Goal: Task Accomplishment & Management: Manage account settings

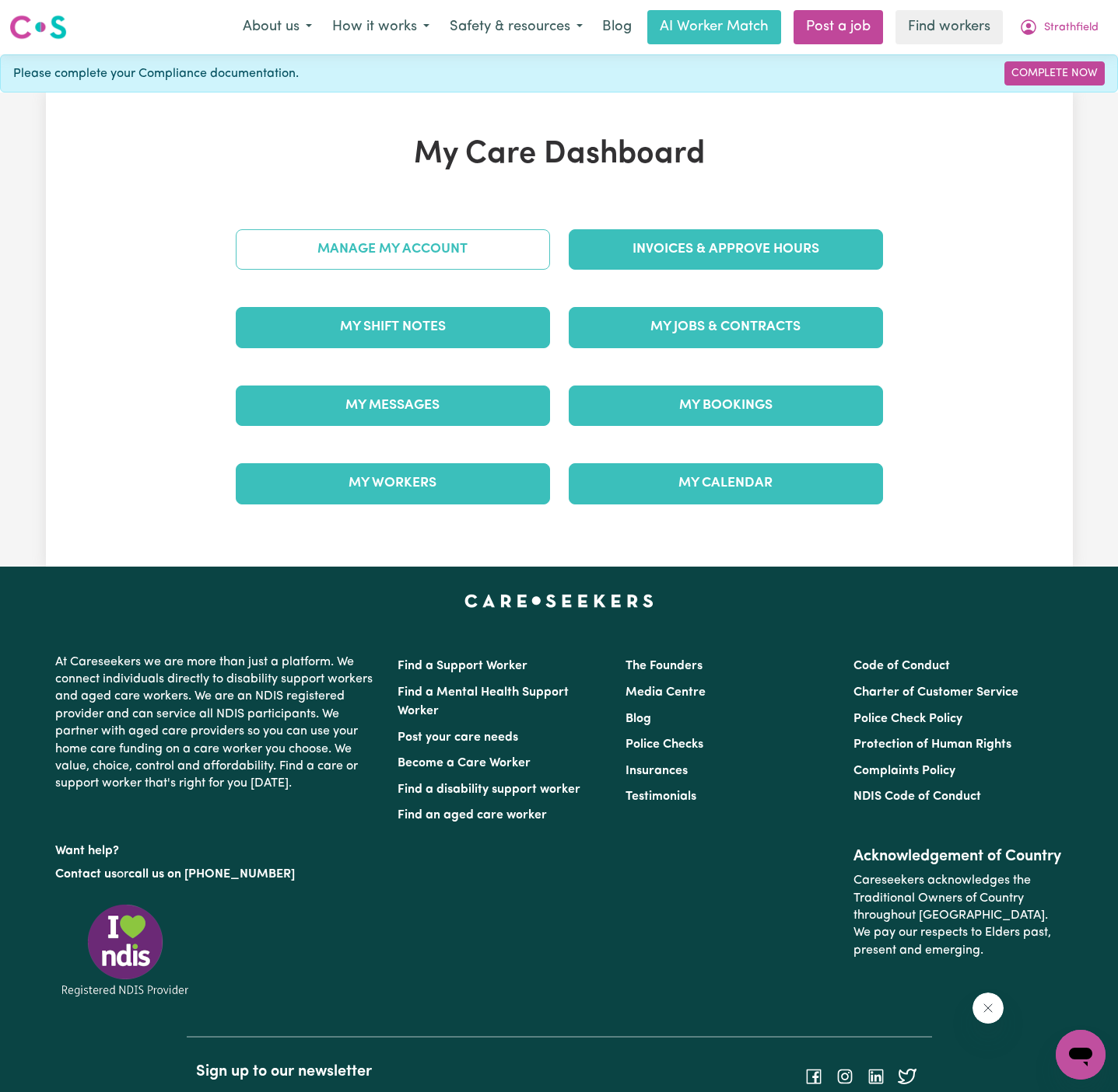
click at [493, 248] on link "Manage My Account" at bounding box center [393, 249] width 314 height 40
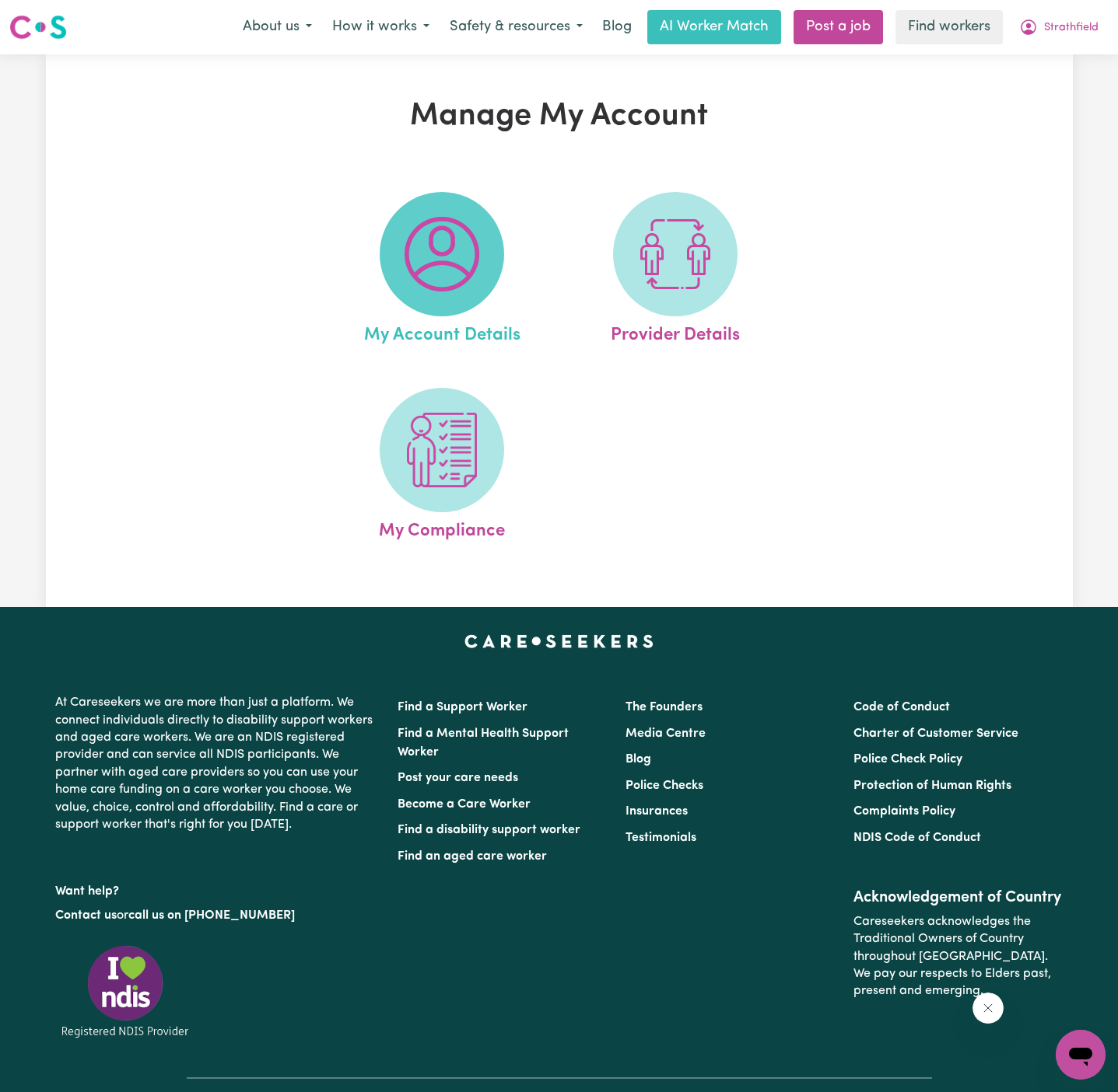
click at [463, 263] on img at bounding box center [442, 254] width 74 height 74
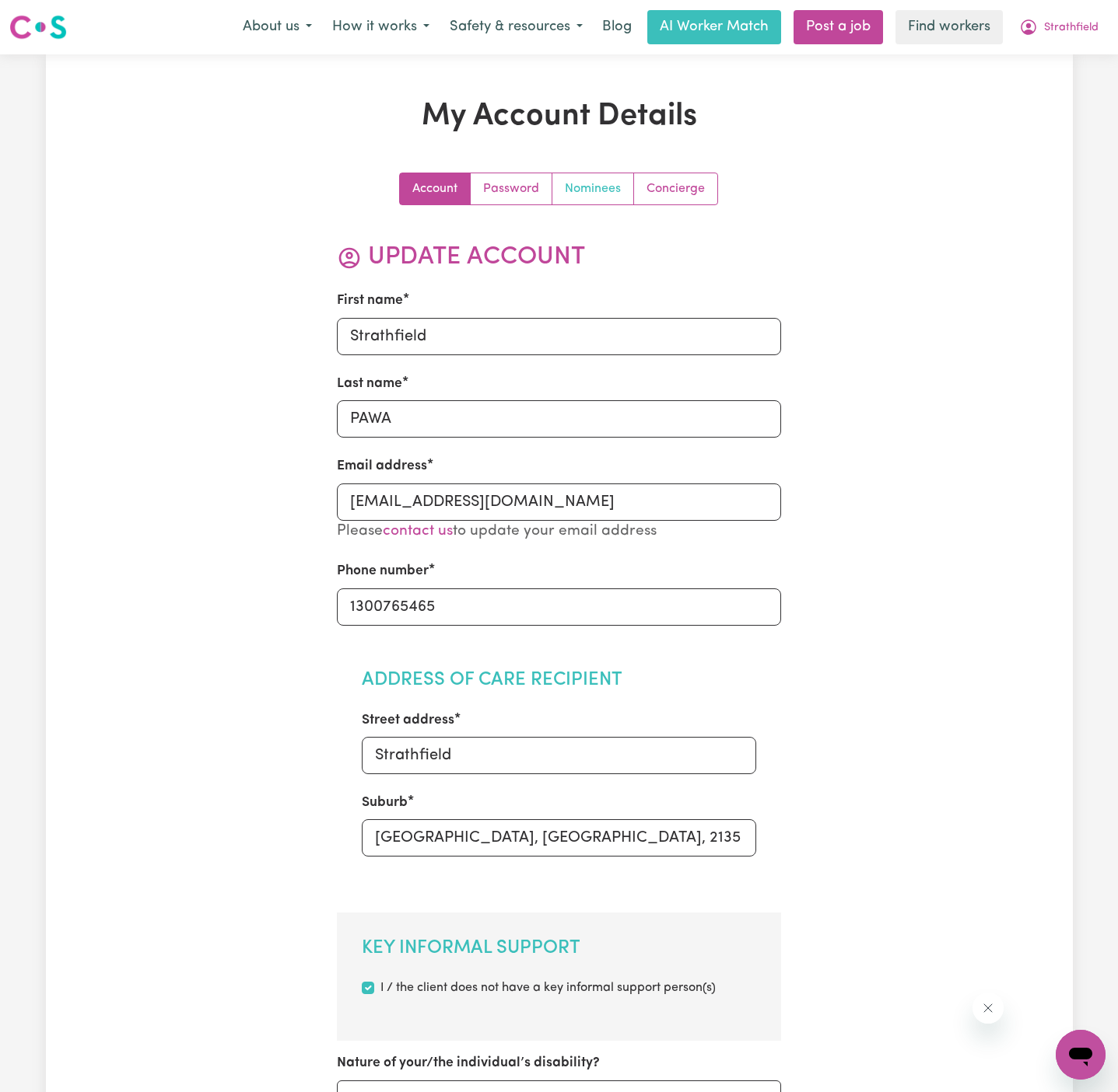
click at [588, 195] on link "Nominees" at bounding box center [594, 189] width 82 height 31
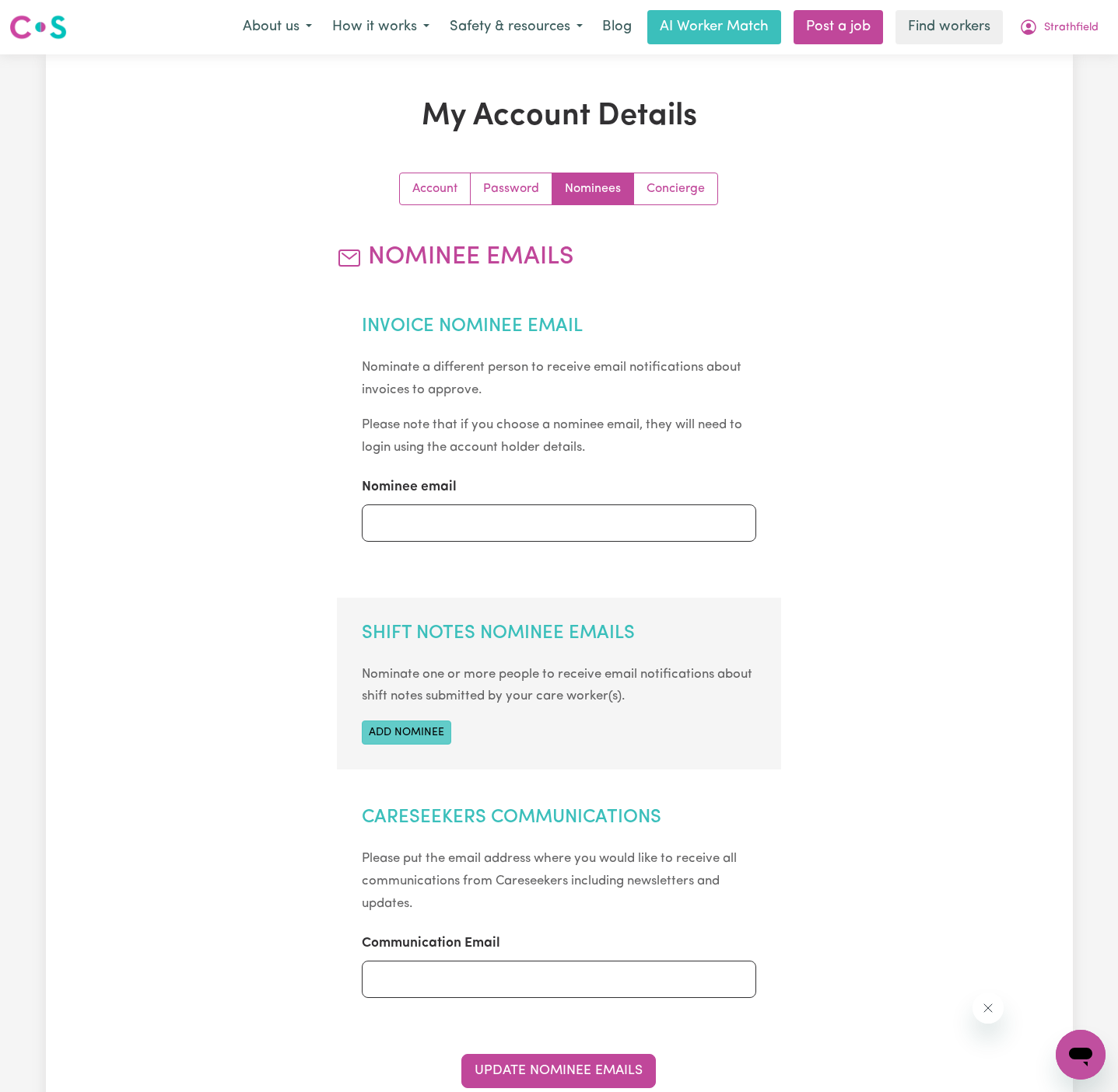
click at [425, 735] on button "Add nominee" at bounding box center [406, 733] width 90 height 24
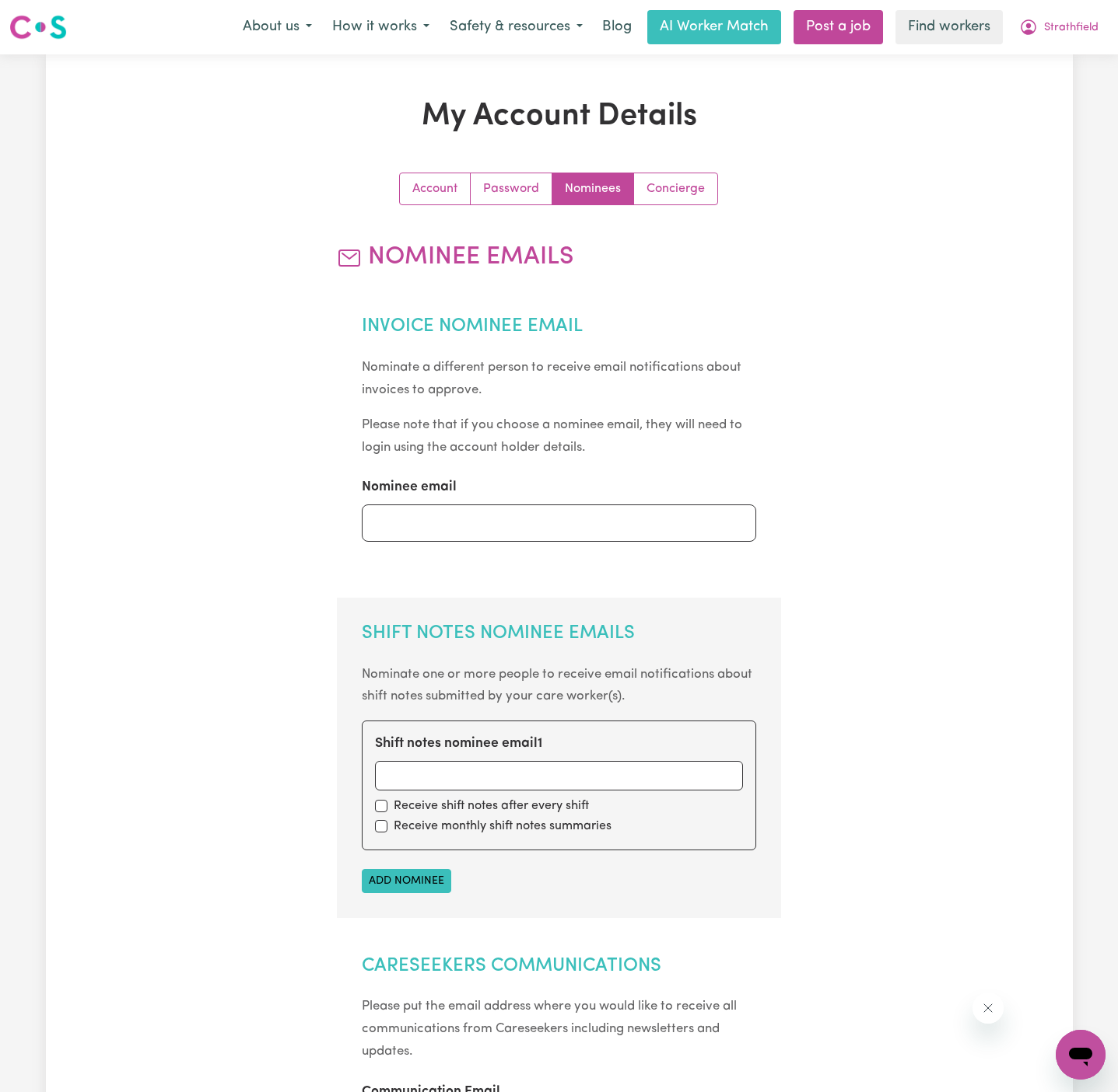
click at [494, 756] on div "Shift notes nominee email 1" at bounding box center [559, 762] width 368 height 56
click at [499, 782] on input "Shift notes nominee email 1" at bounding box center [559, 776] width 368 height 30
paste input "[EMAIL_ADDRESS][DOMAIN_NAME]"
type input "[EMAIL_ADDRESS][DOMAIN_NAME]"
click at [383, 802] on input "checkbox" at bounding box center [381, 806] width 13 height 13
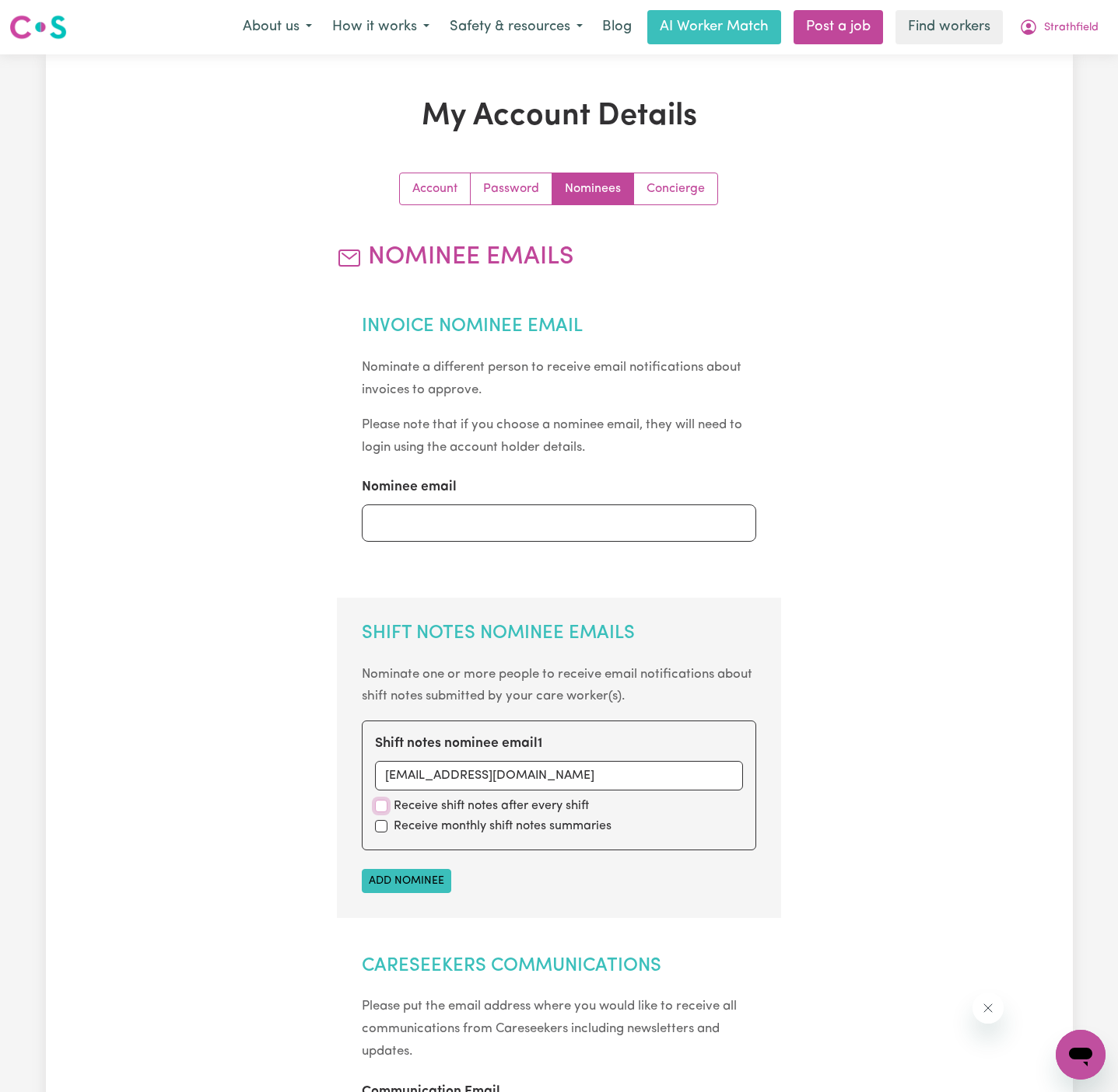
checkbox input "true"
click at [383, 827] on input "checkbox" at bounding box center [381, 826] width 13 height 13
checkbox input "true"
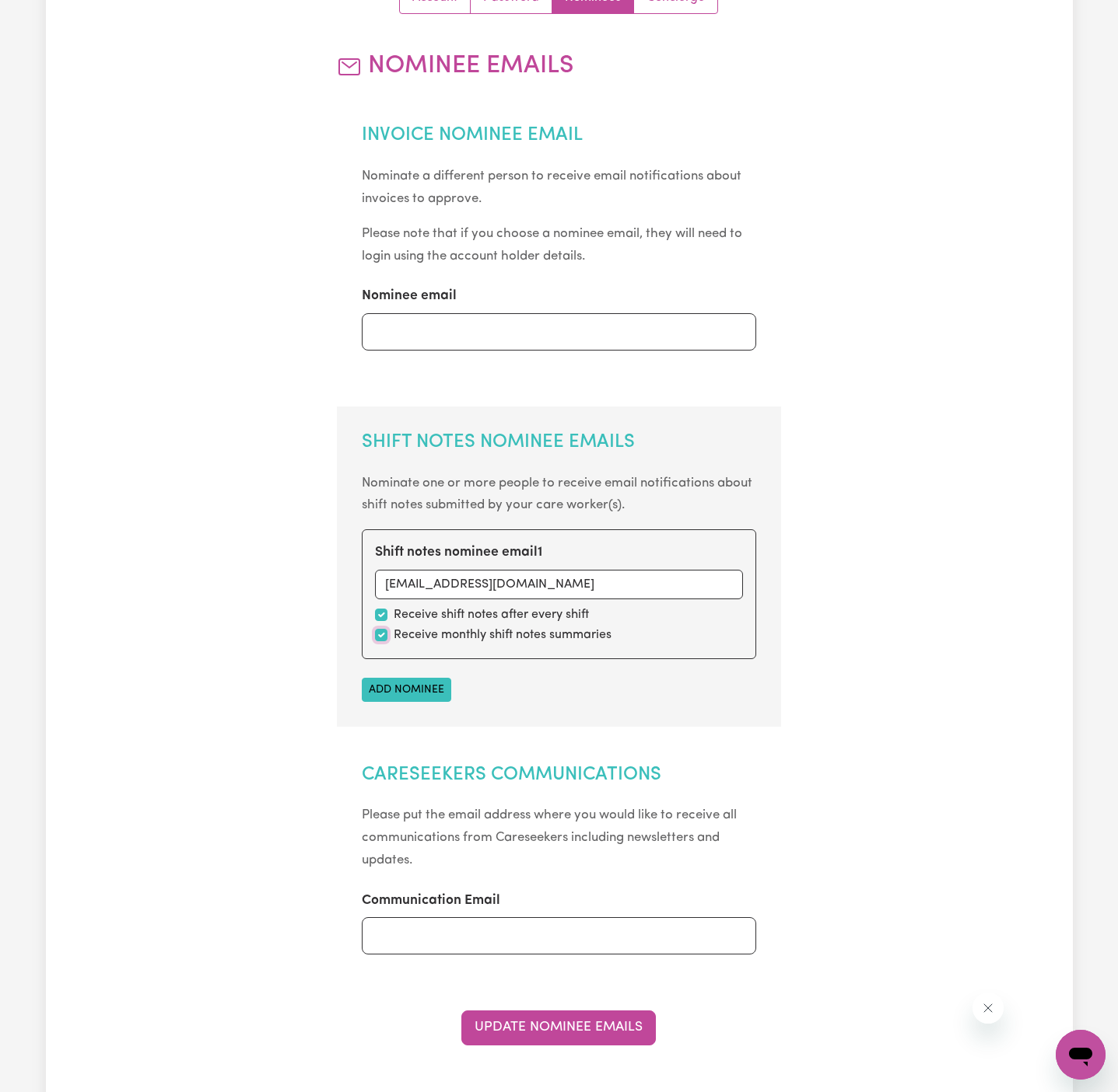
scroll to position [192, 0]
click at [604, 1050] on div "Account Password Nominees Concierge Nominee Emails Invoice Nominee Email Nomina…" at bounding box center [559, 525] width 444 height 1089
click at [621, 1025] on button "Update Nominee Emails" at bounding box center [559, 1027] width 195 height 34
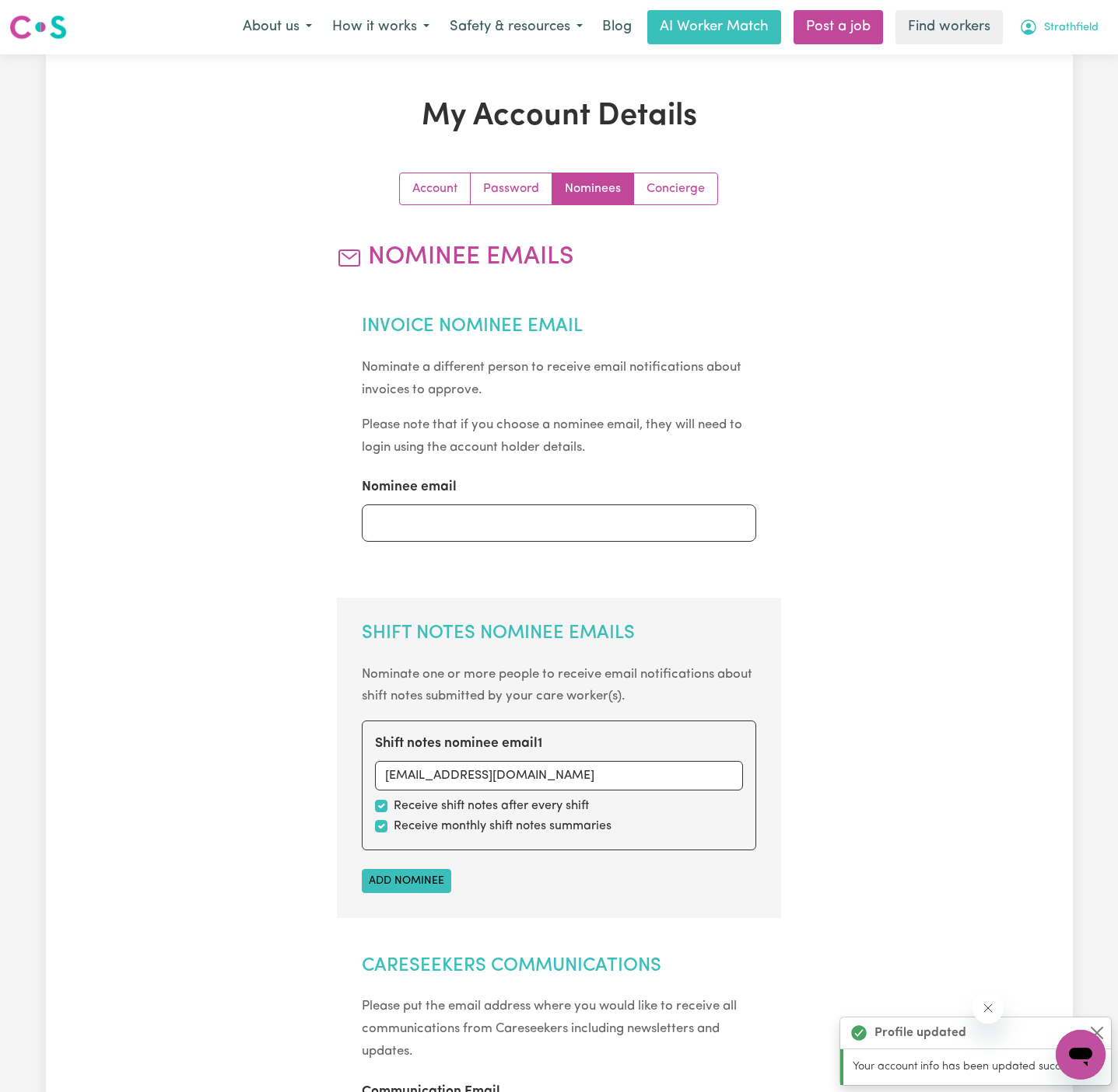
click at [1072, 31] on span "Strathfield" at bounding box center [1071, 28] width 55 height 17
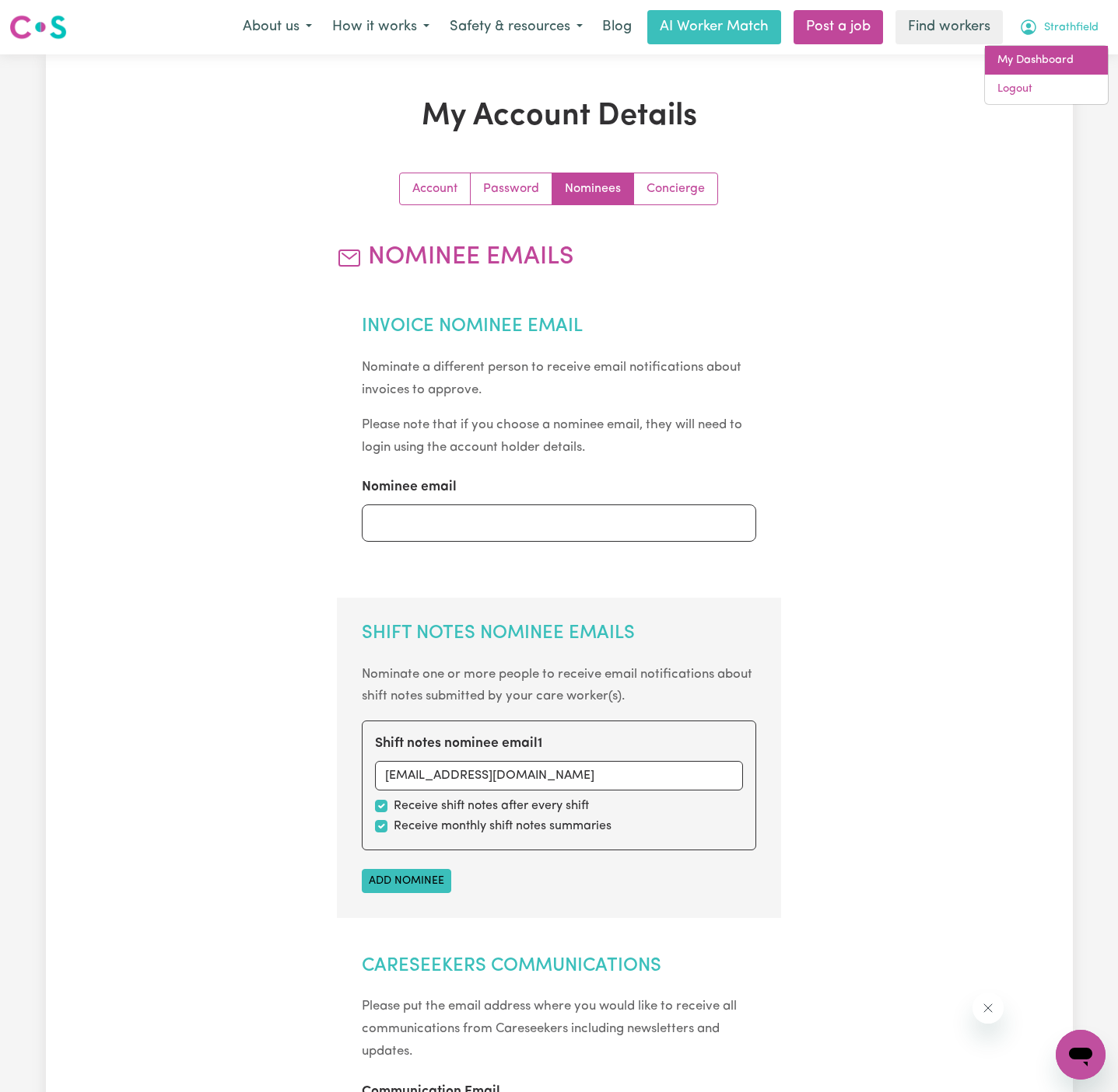
drag, startPoint x: 1072, startPoint y: 42, endPoint x: 1072, endPoint y: 56, distance: 14.0
click at [1072, 56] on link "My Dashboard" at bounding box center [1046, 61] width 123 height 30
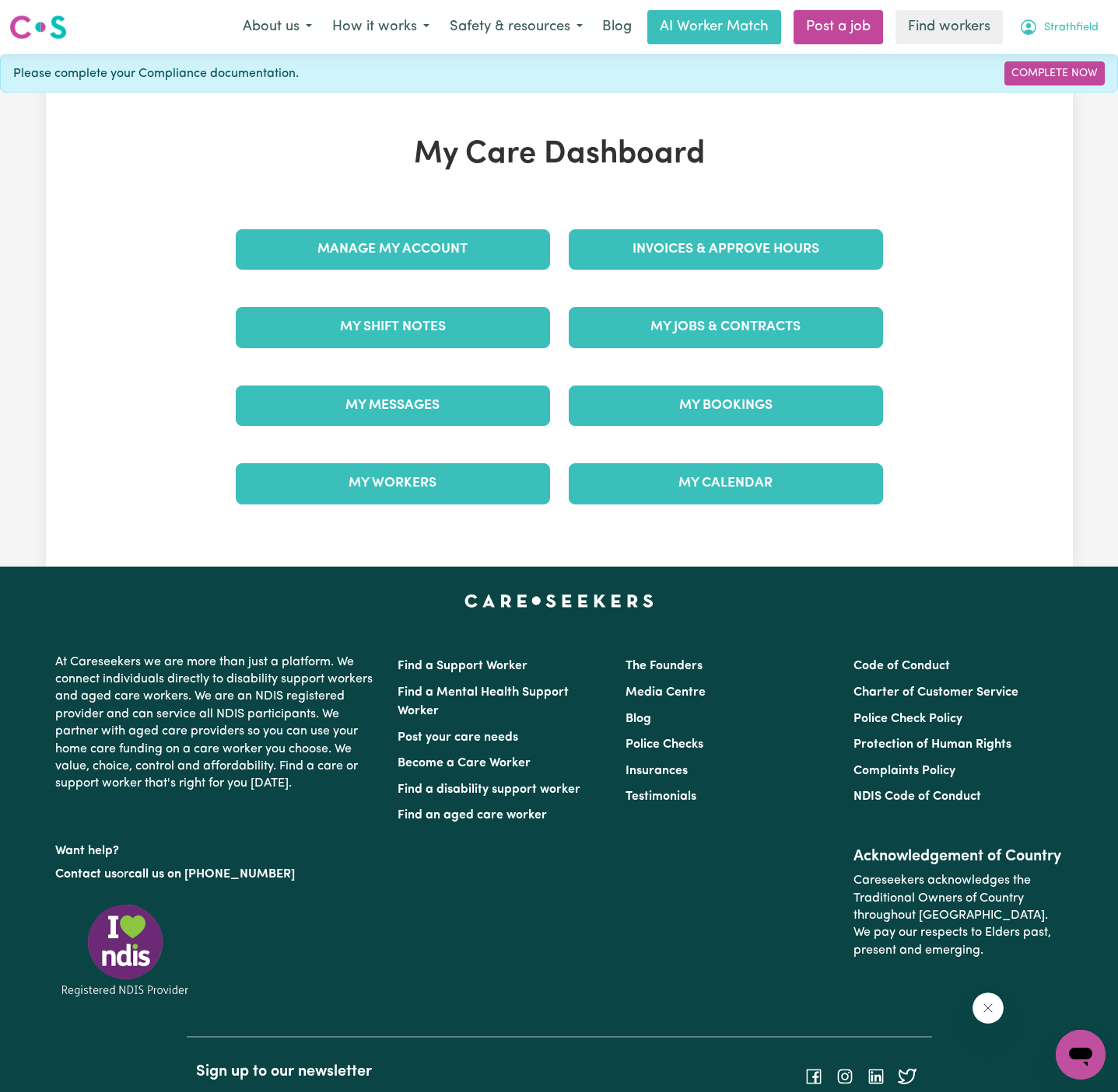
click at [1075, 21] on span "Strathfield" at bounding box center [1071, 28] width 55 height 17
click at [1075, 74] on link "Logout" at bounding box center [1046, 89] width 123 height 30
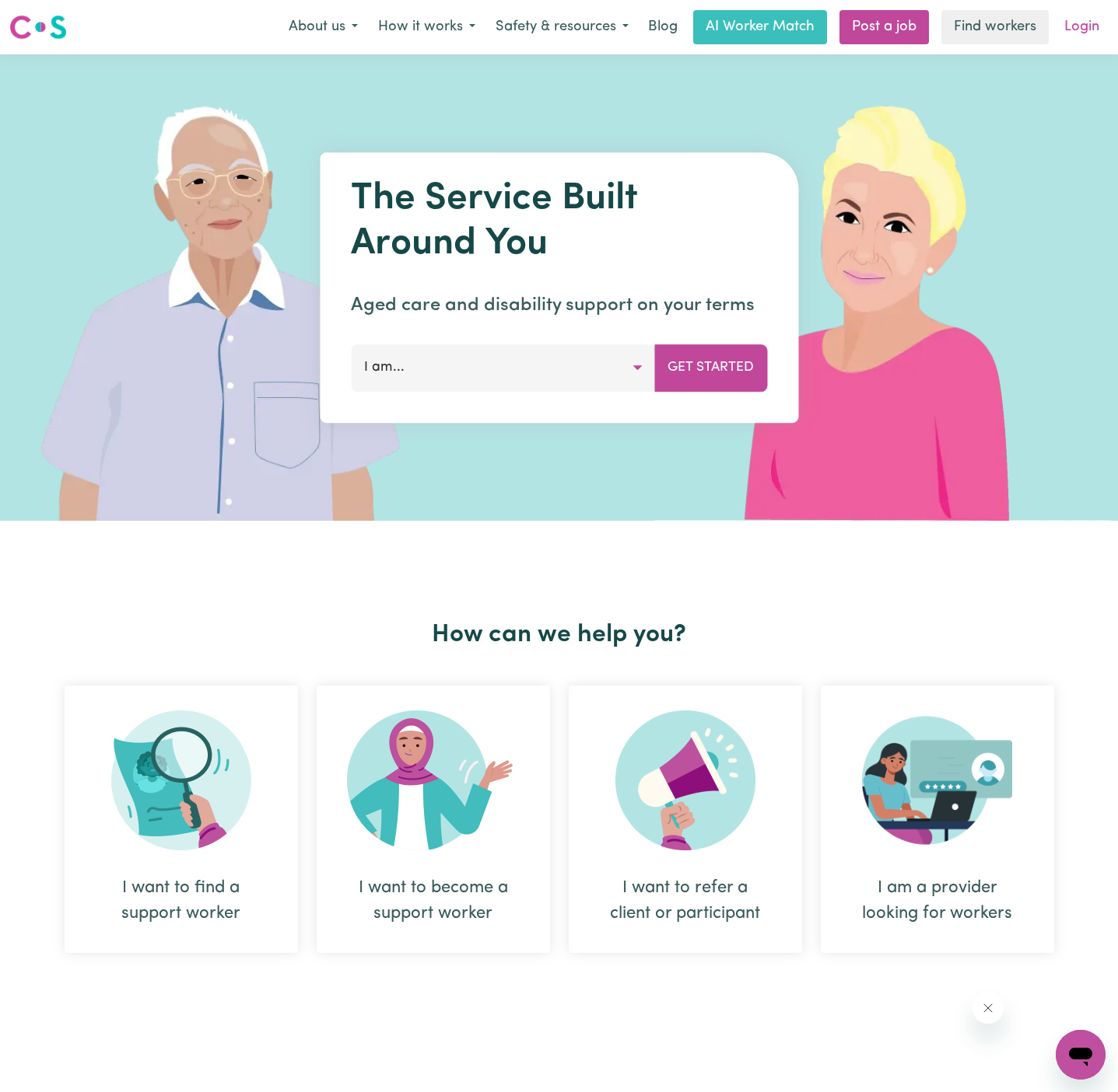
click at [1077, 33] on link "Login" at bounding box center [1081, 27] width 54 height 34
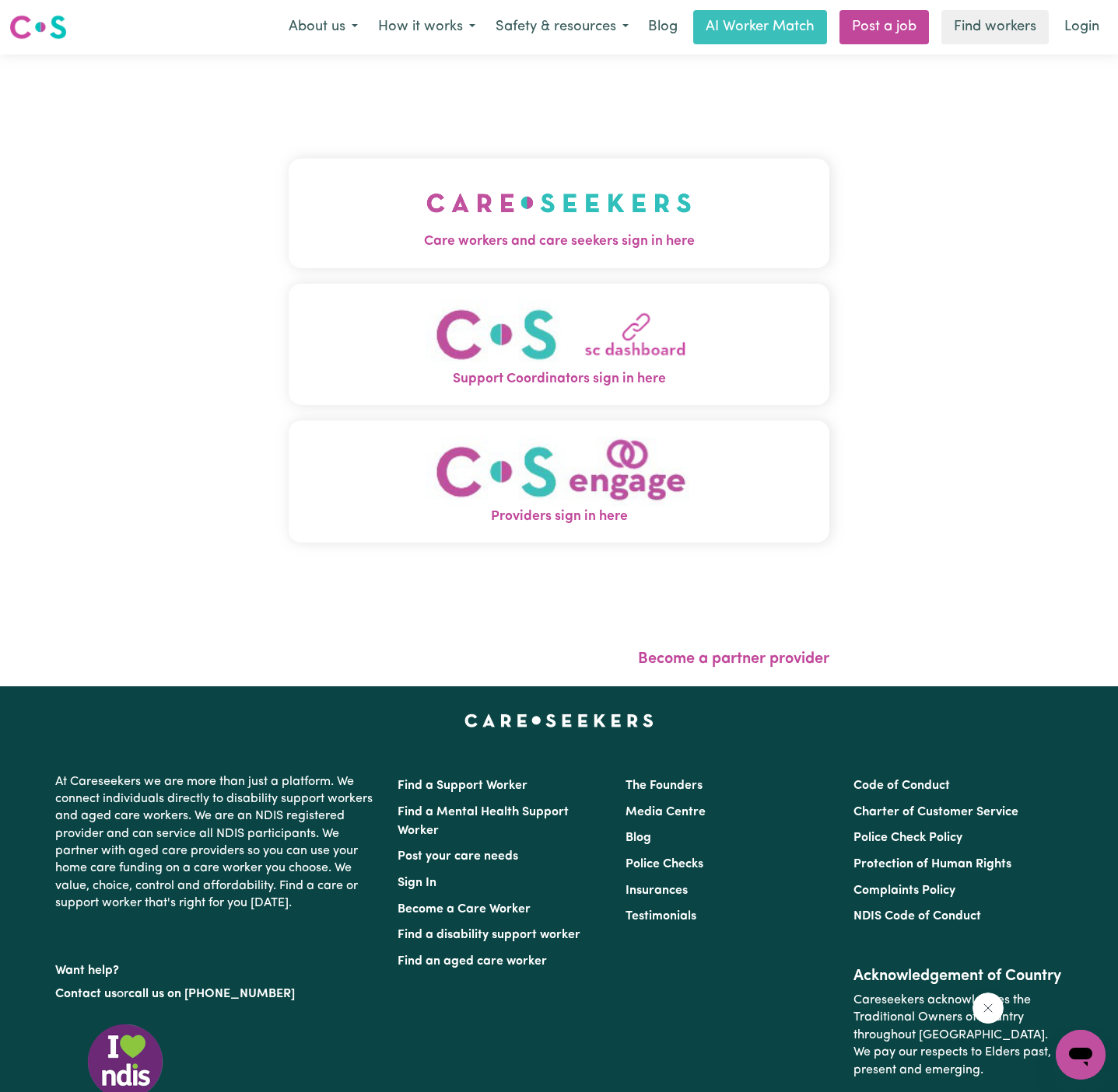
click at [452, 256] on button "Care workers and care seekers sign in here" at bounding box center [559, 213] width 541 height 108
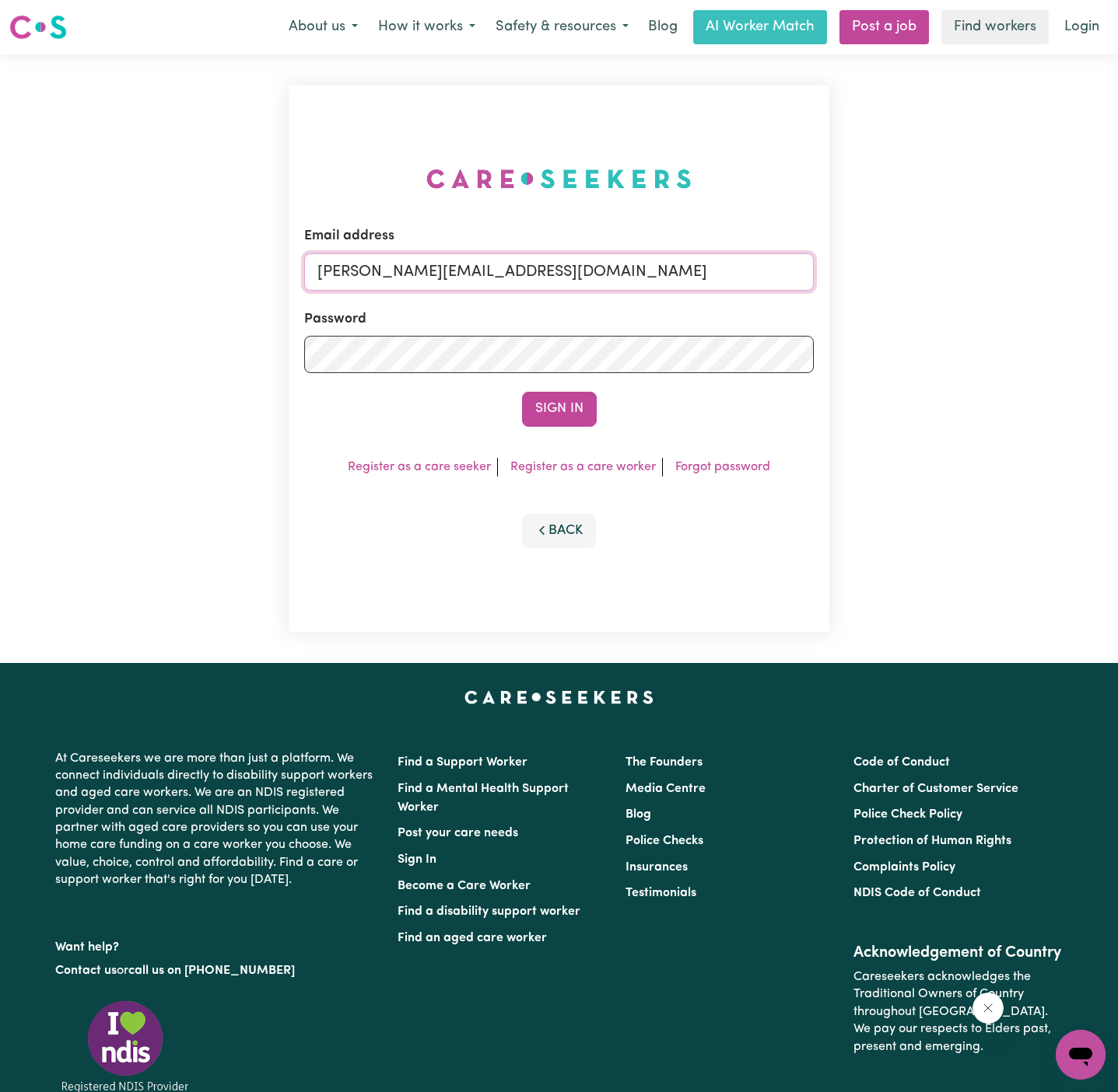
click at [624, 274] on input "[PERSON_NAME][EMAIL_ADDRESS][DOMAIN_NAME]" at bounding box center [559, 272] width 509 height 38
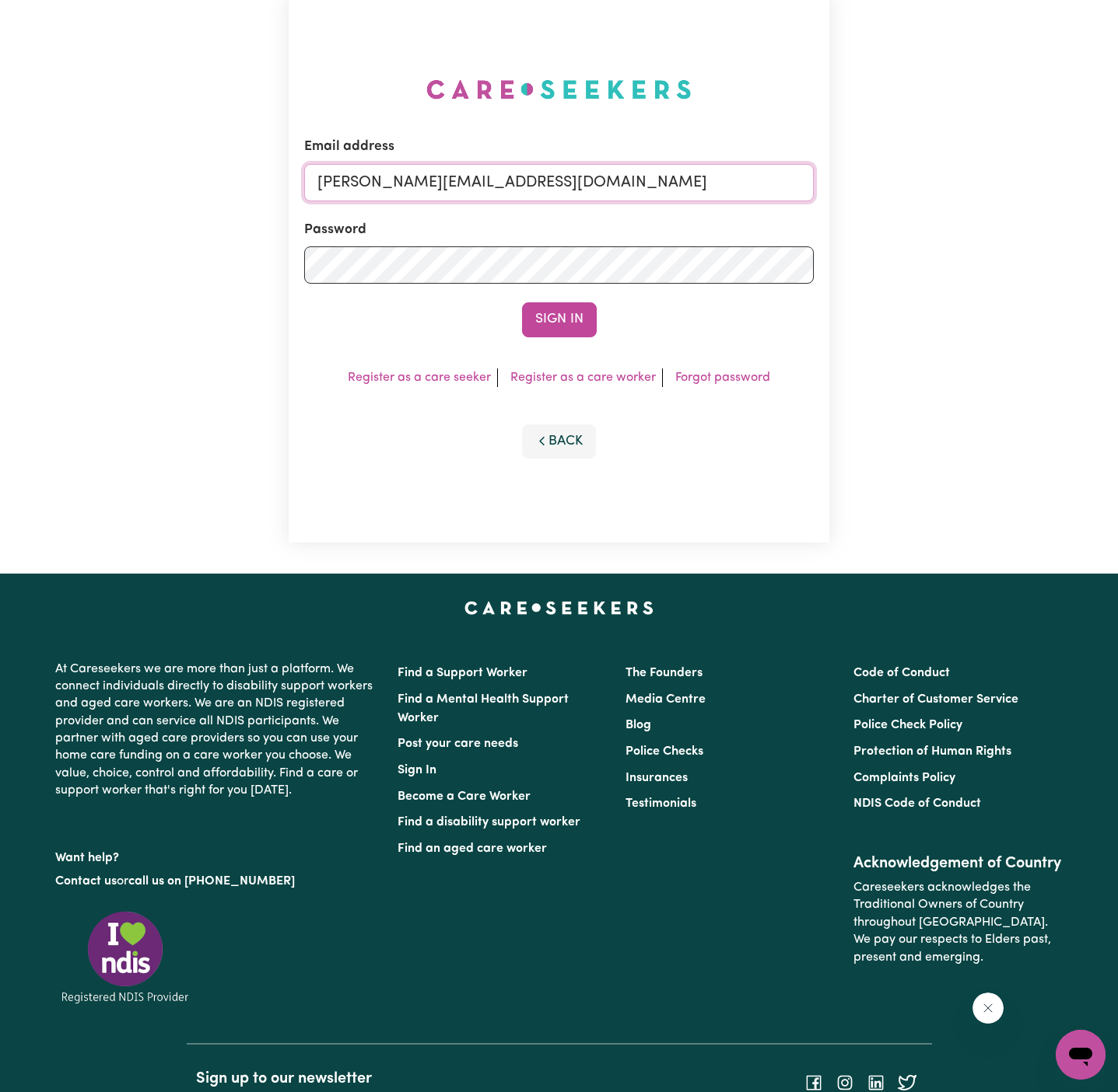
scroll to position [188, 0]
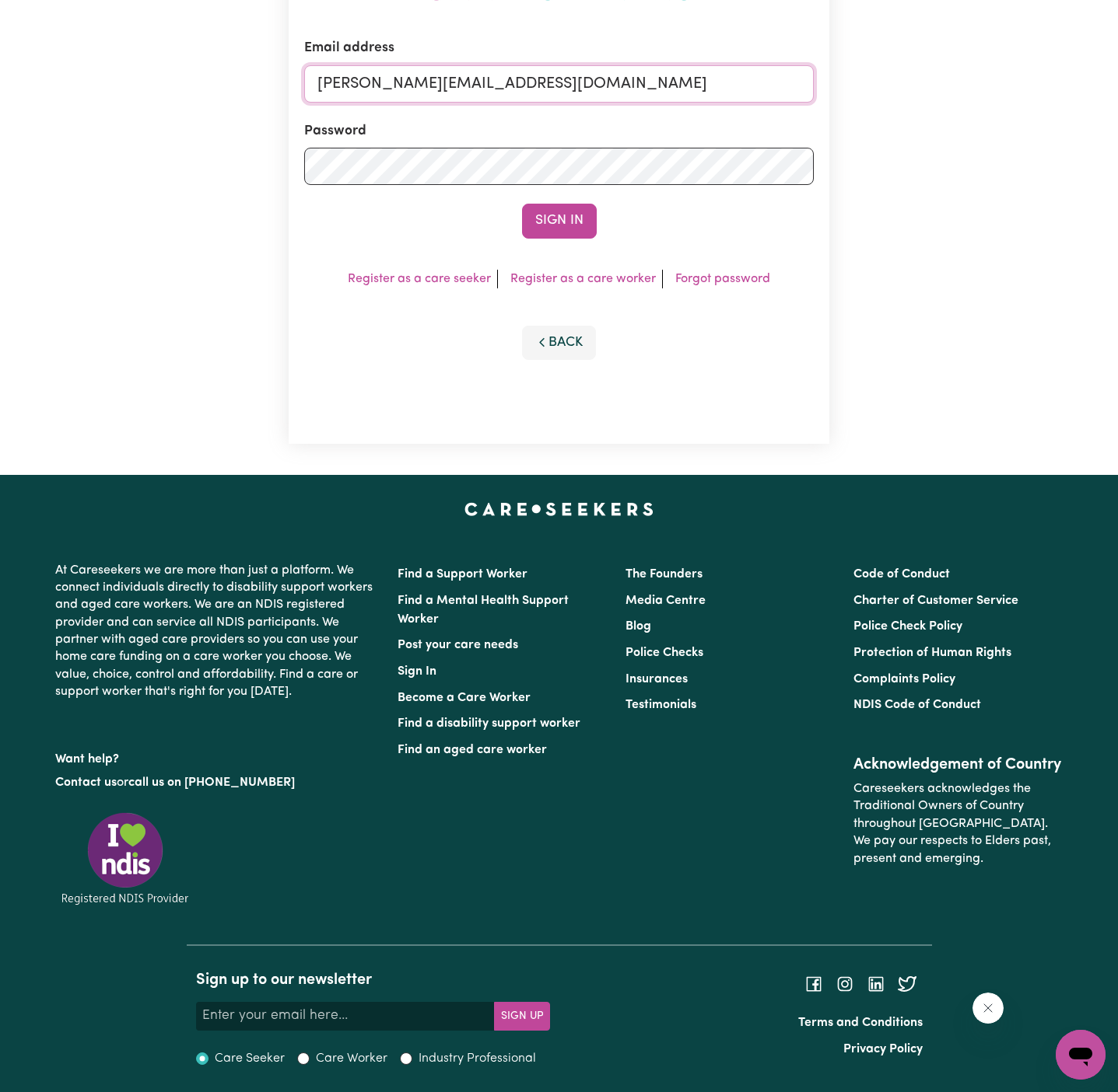
click at [600, 102] on input "[PERSON_NAME][EMAIL_ADDRESS][DOMAIN_NAME]" at bounding box center [559, 84] width 509 height 38
drag, startPoint x: 399, startPoint y: 84, endPoint x: 1103, endPoint y: 96, distance: 704.1
click at [1103, 96] on div "Email address [EMAIL_ADDRESS][DOMAIN_NAME] Password Sign In Register as a care …" at bounding box center [559, 170] width 1118 height 609
type input "[EMAIL_ADDRESS][DOMAIN_NAME]"
click at [522, 204] on button "Sign In" at bounding box center [559, 221] width 74 height 34
